Goal: Find specific page/section: Find specific page/section

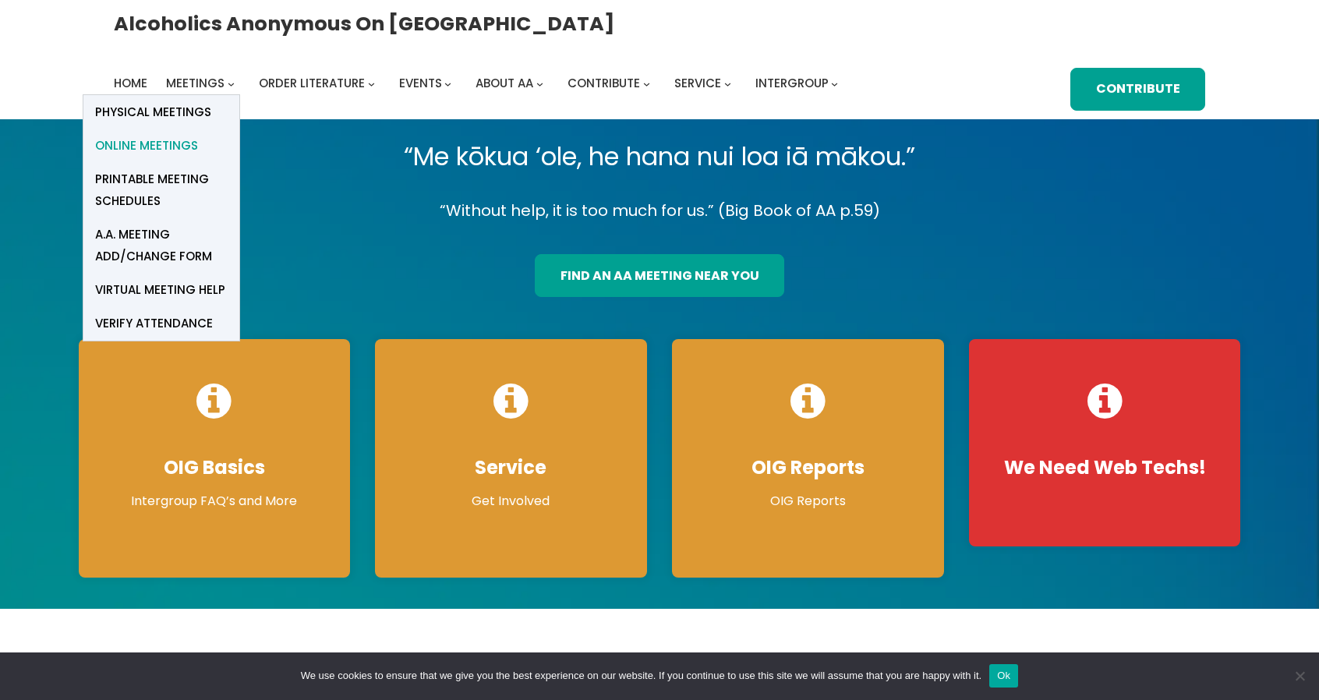
click at [198, 135] on span "Online Meetings" at bounding box center [146, 146] width 103 height 22
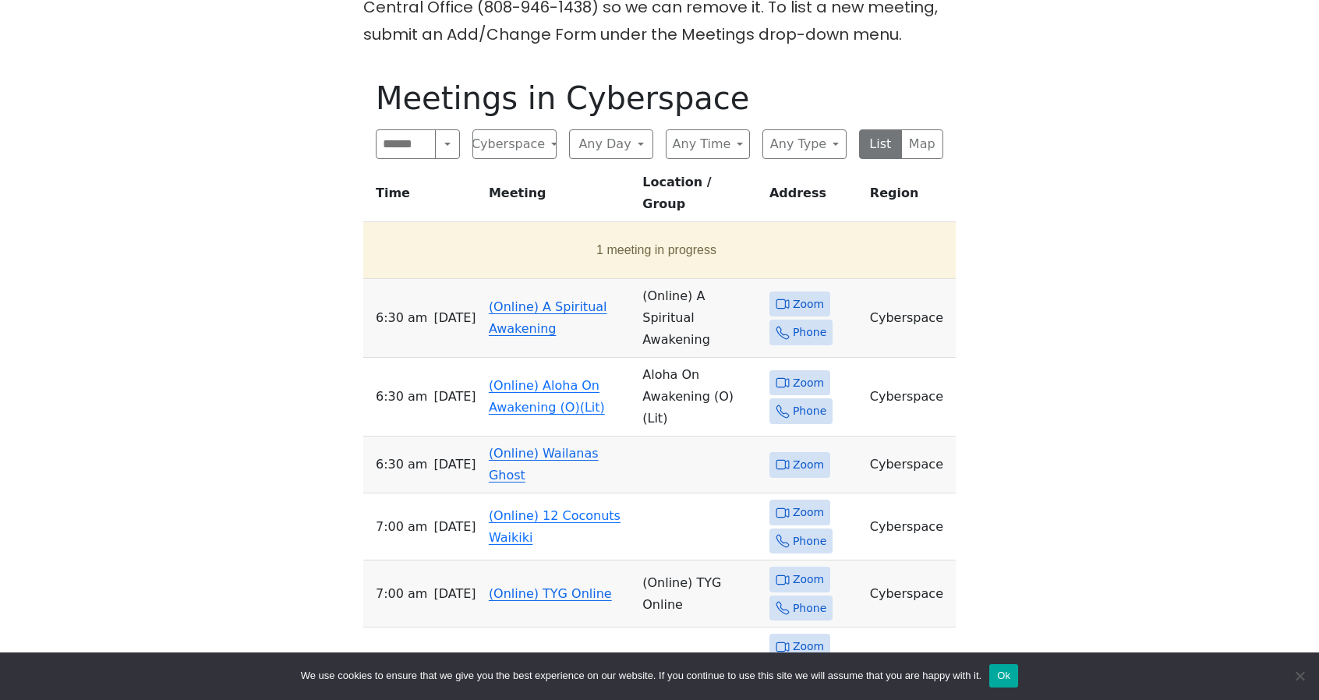
scroll to position [702, 0]
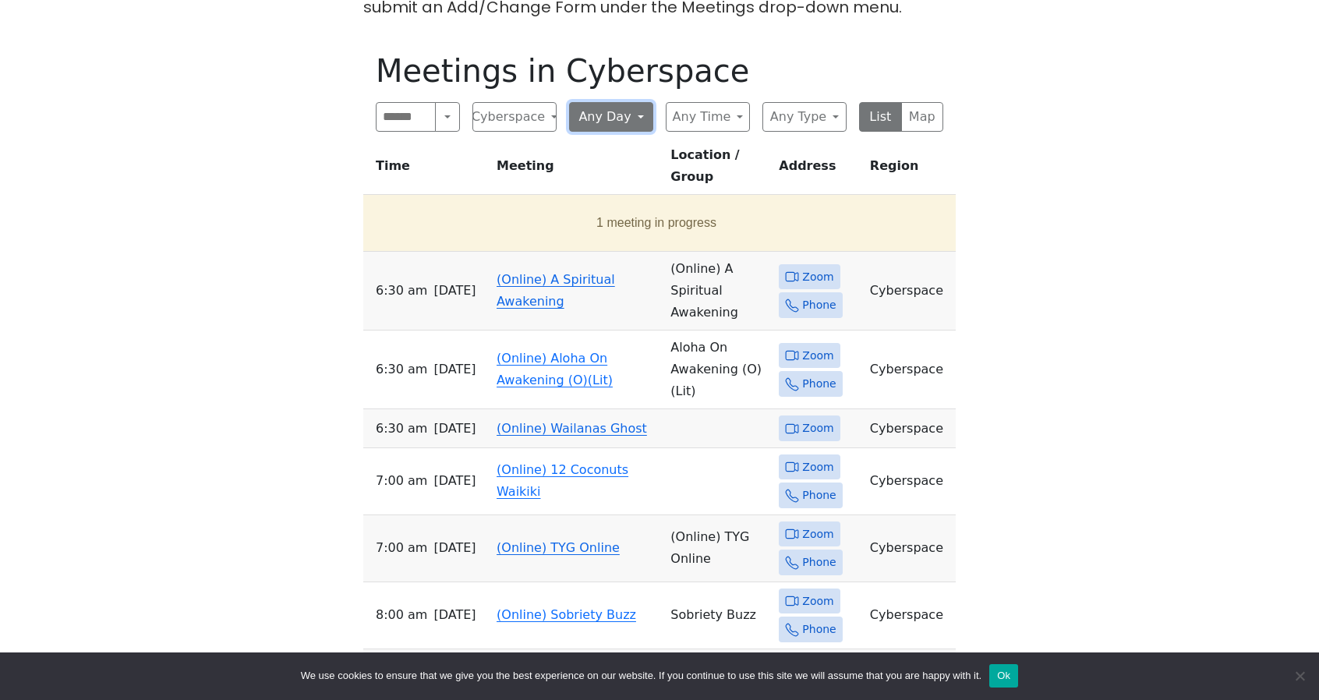
click at [625, 120] on button "Any Day" at bounding box center [611, 117] width 84 height 30
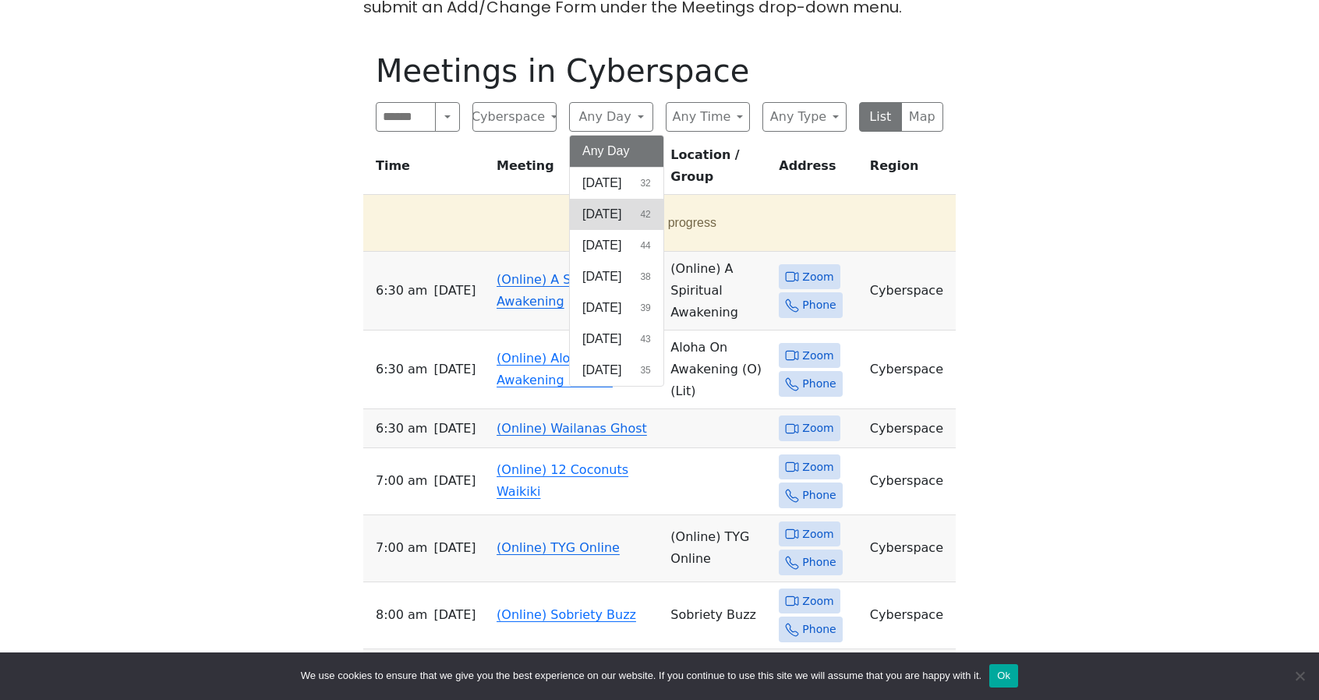
click at [602, 214] on span "[DATE]" at bounding box center [601, 214] width 39 height 19
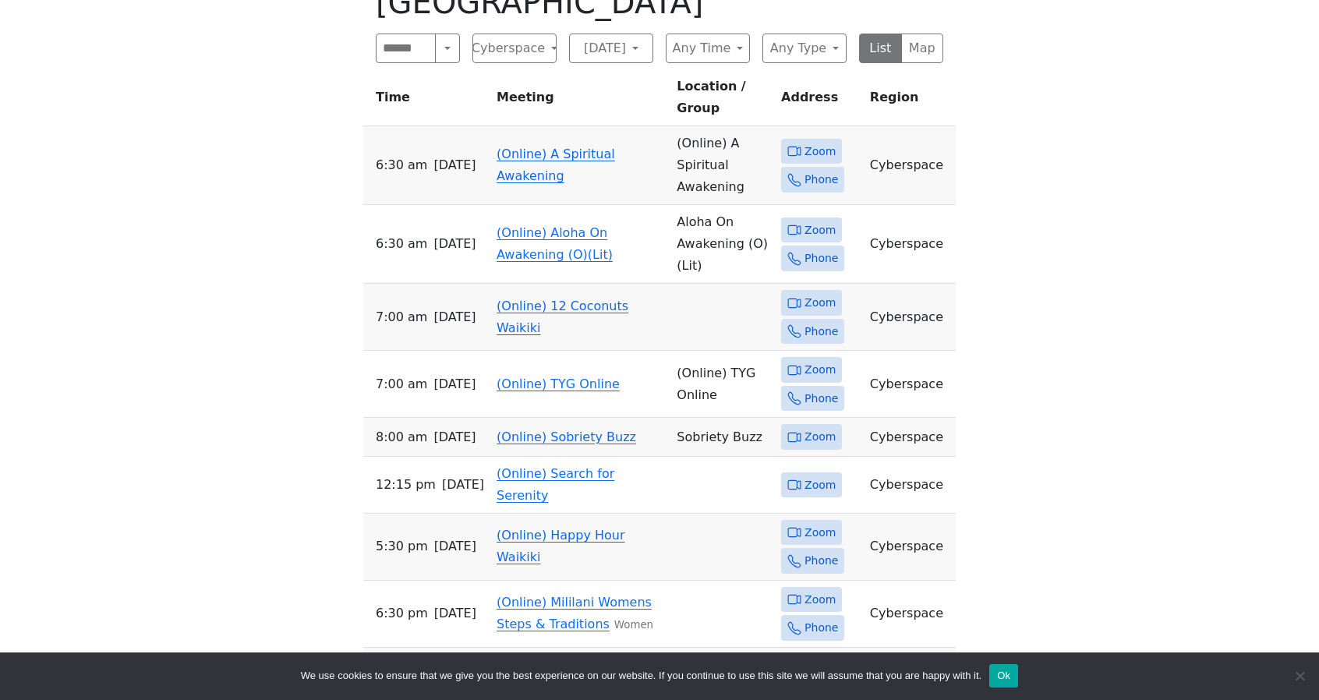
scroll to position [1092, 0]
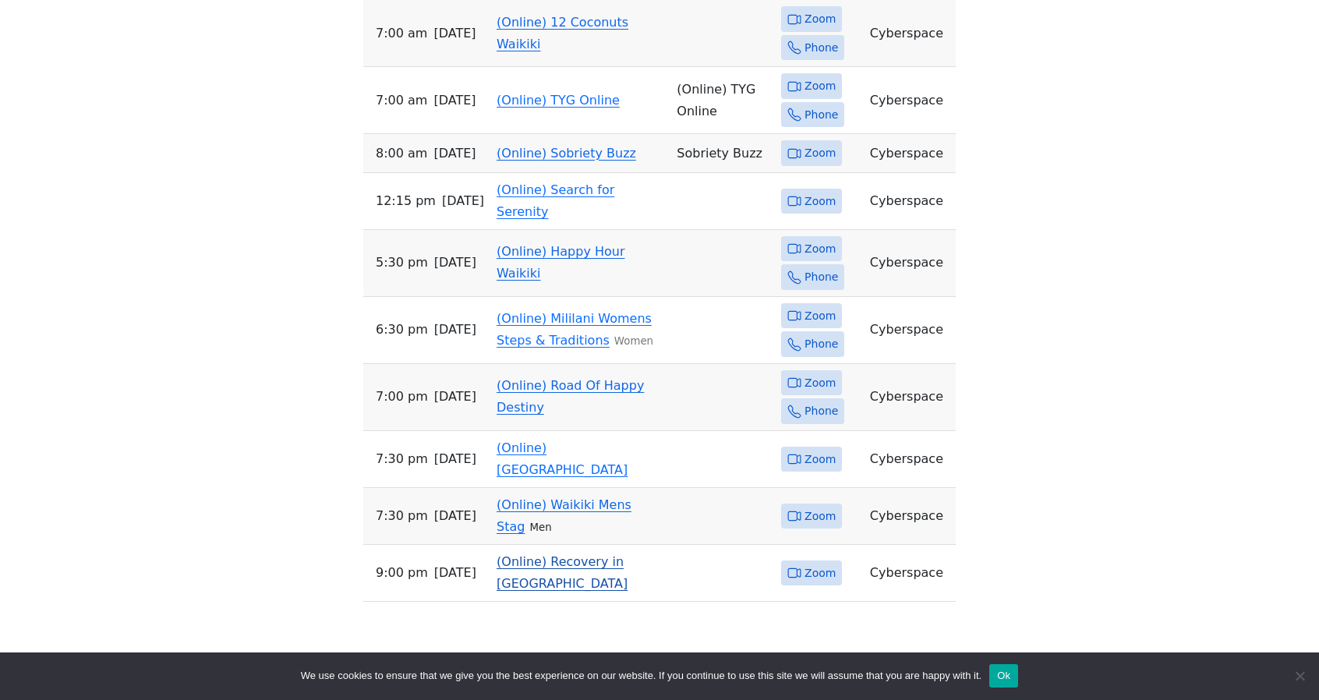
click at [538, 554] on link "(Online) Recovery in [GEOGRAPHIC_DATA]" at bounding box center [562, 572] width 131 height 37
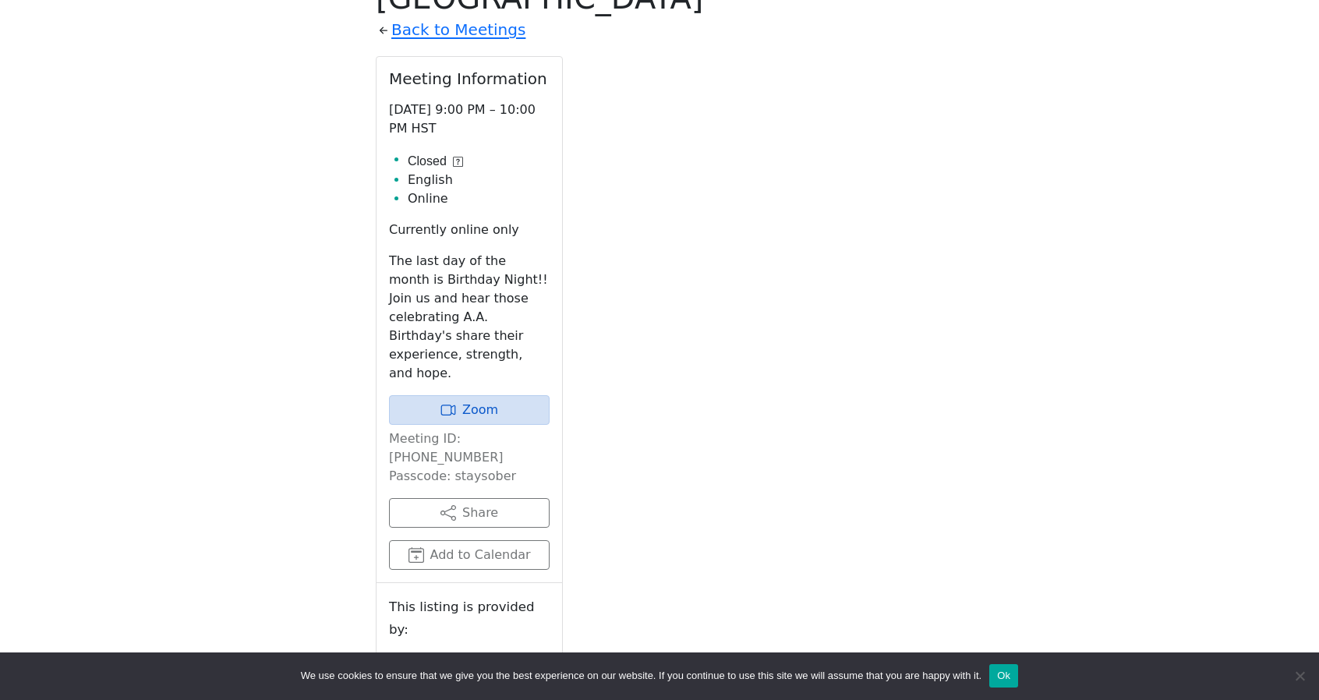
scroll to position [820, 0]
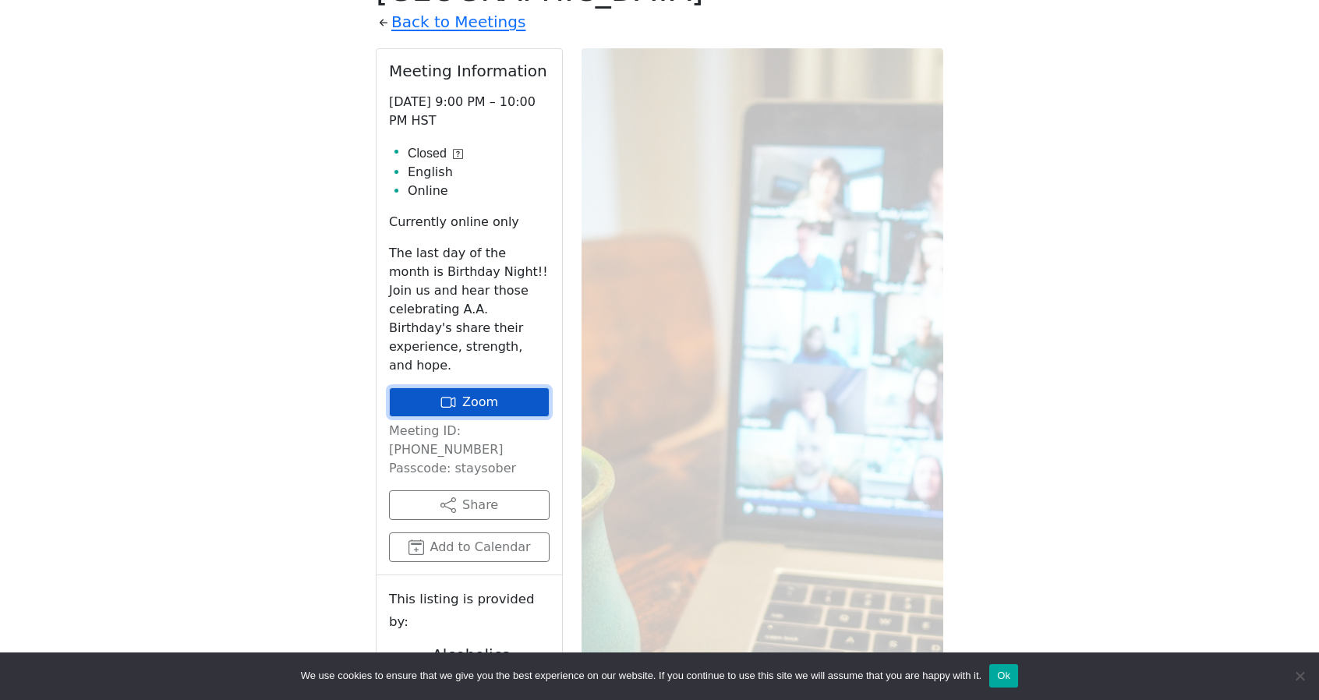
click at [497, 388] on link "Zoom" at bounding box center [469, 403] width 161 height 30
